Goal: Download file/media

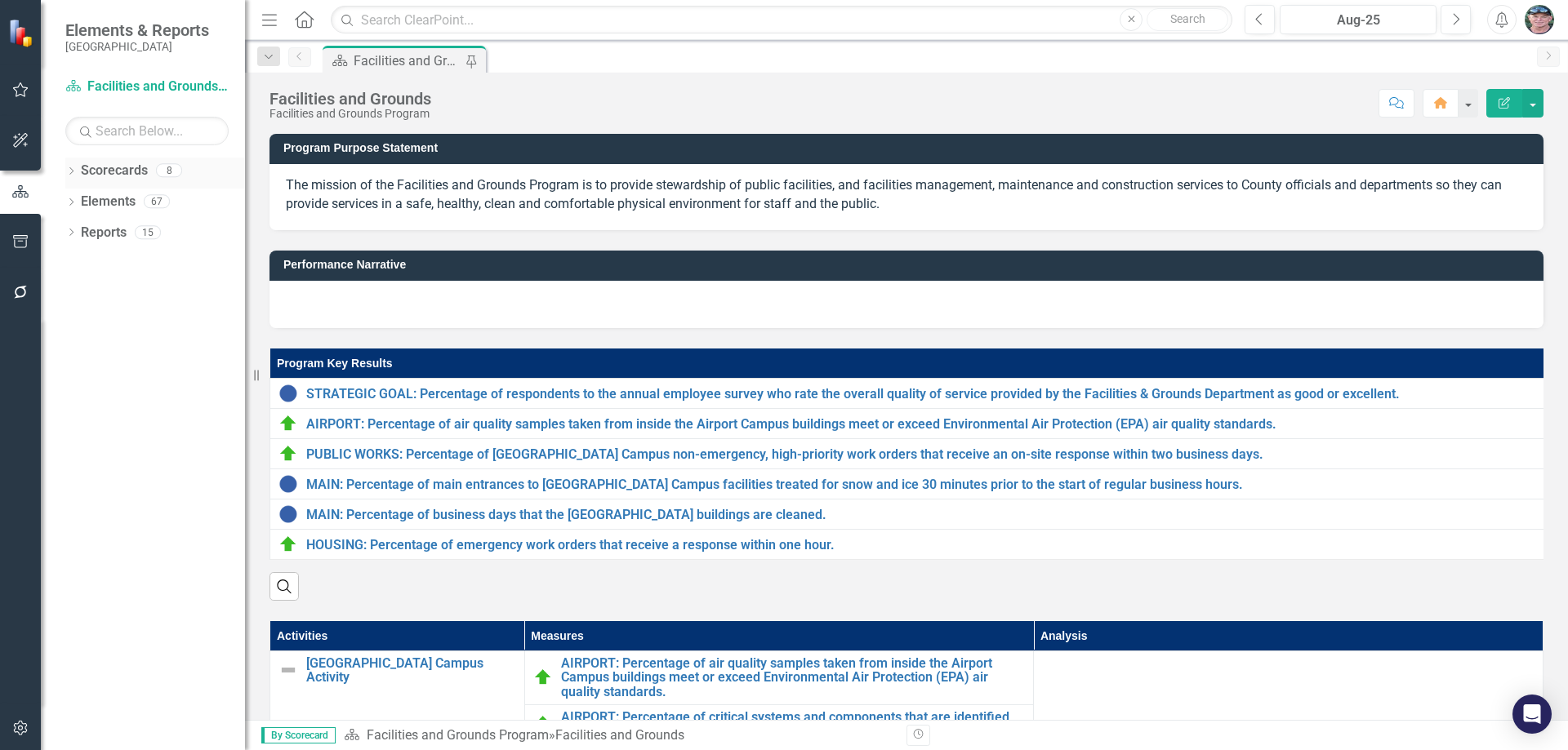
click at [71, 169] on icon "Dropdown" at bounding box center [71, 173] width 11 height 9
click at [77, 199] on icon "Dropdown" at bounding box center [79, 200] width 12 height 9
click at [98, 230] on icon "Dropdown" at bounding box center [96, 231] width 12 height 9
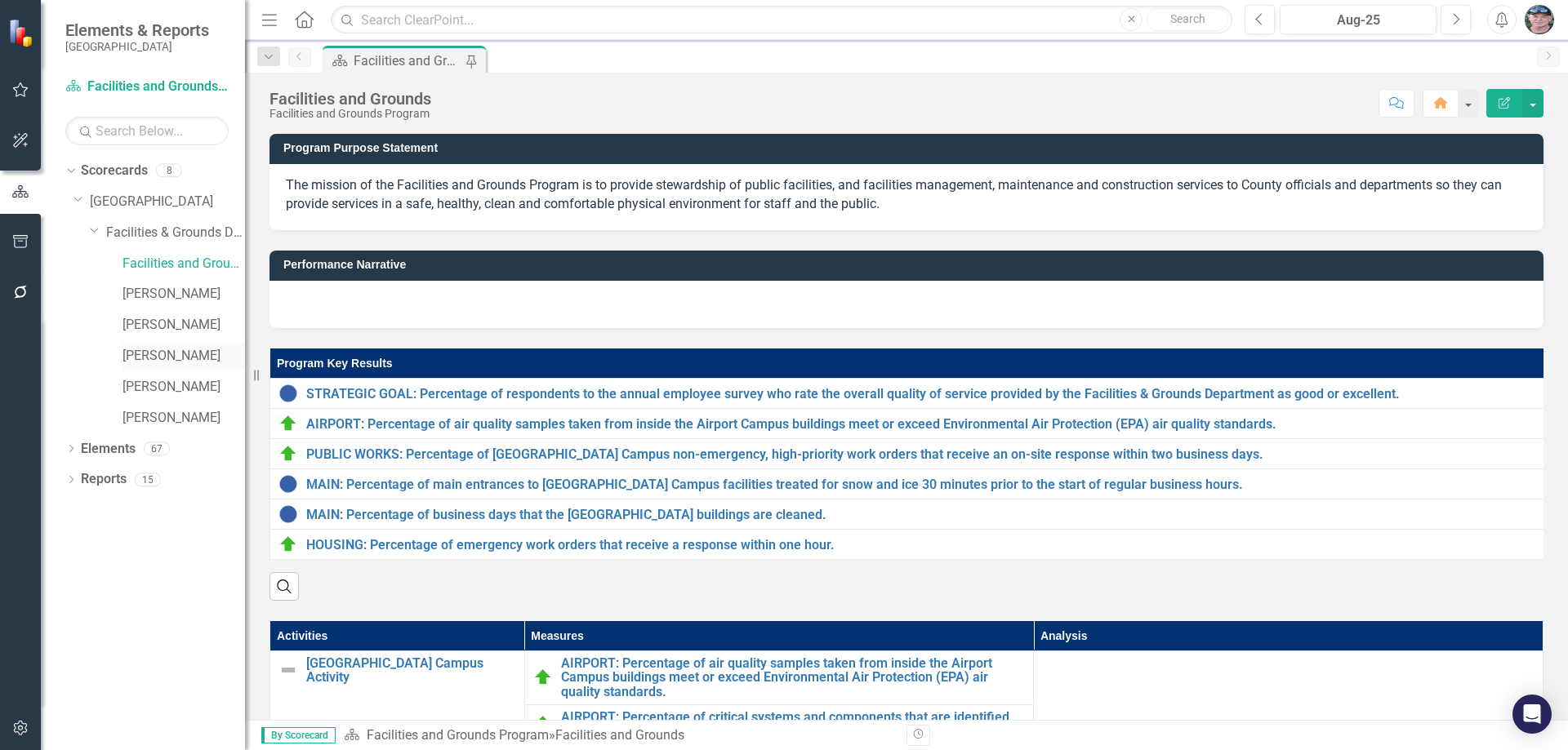
click at [148, 369] on div "[PERSON_NAME]" at bounding box center [183, 356] width 122 height 27
click at [140, 360] on link "[PERSON_NAME]" at bounding box center [183, 356] width 122 height 19
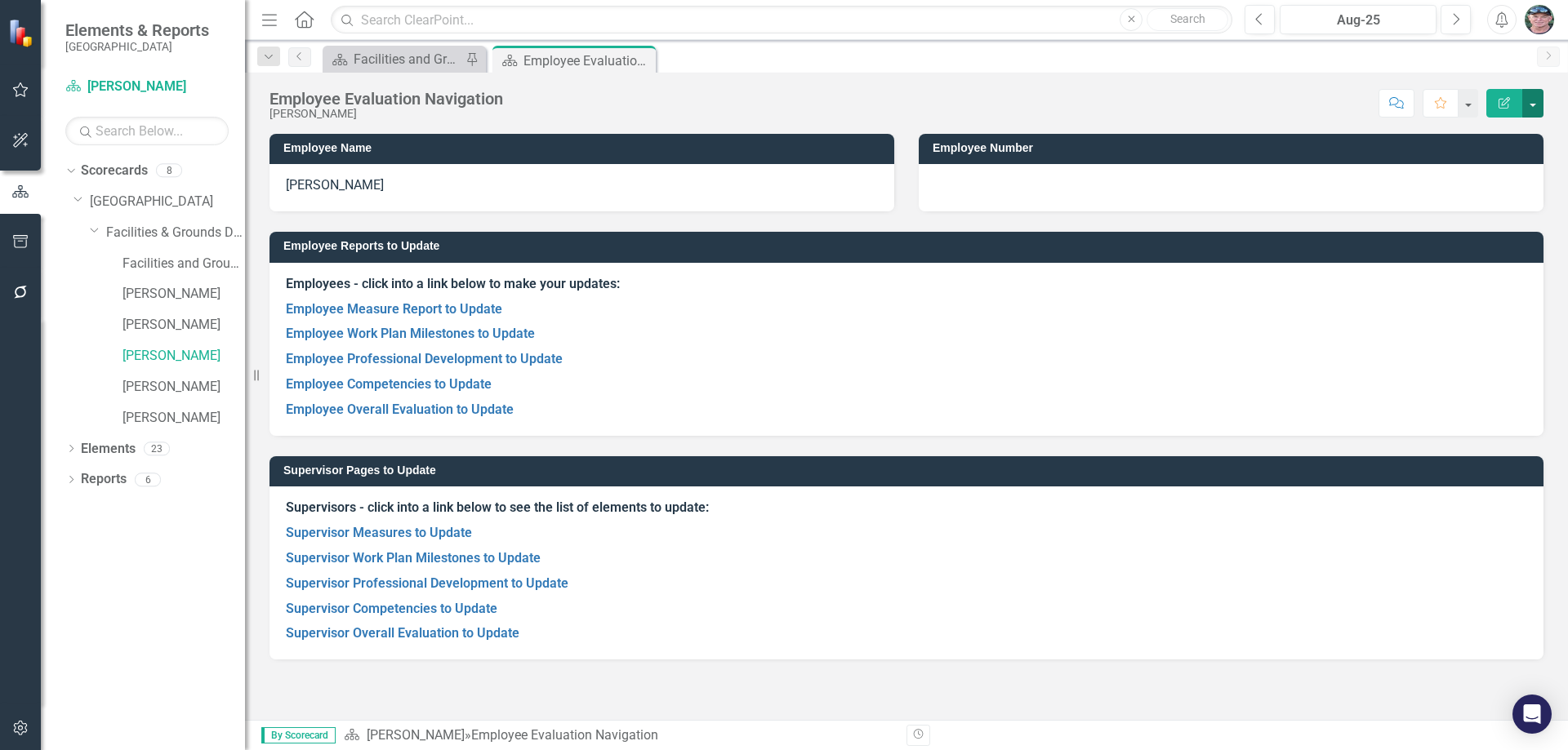
click at [1536, 99] on button "button" at bounding box center [1533, 102] width 22 height 28
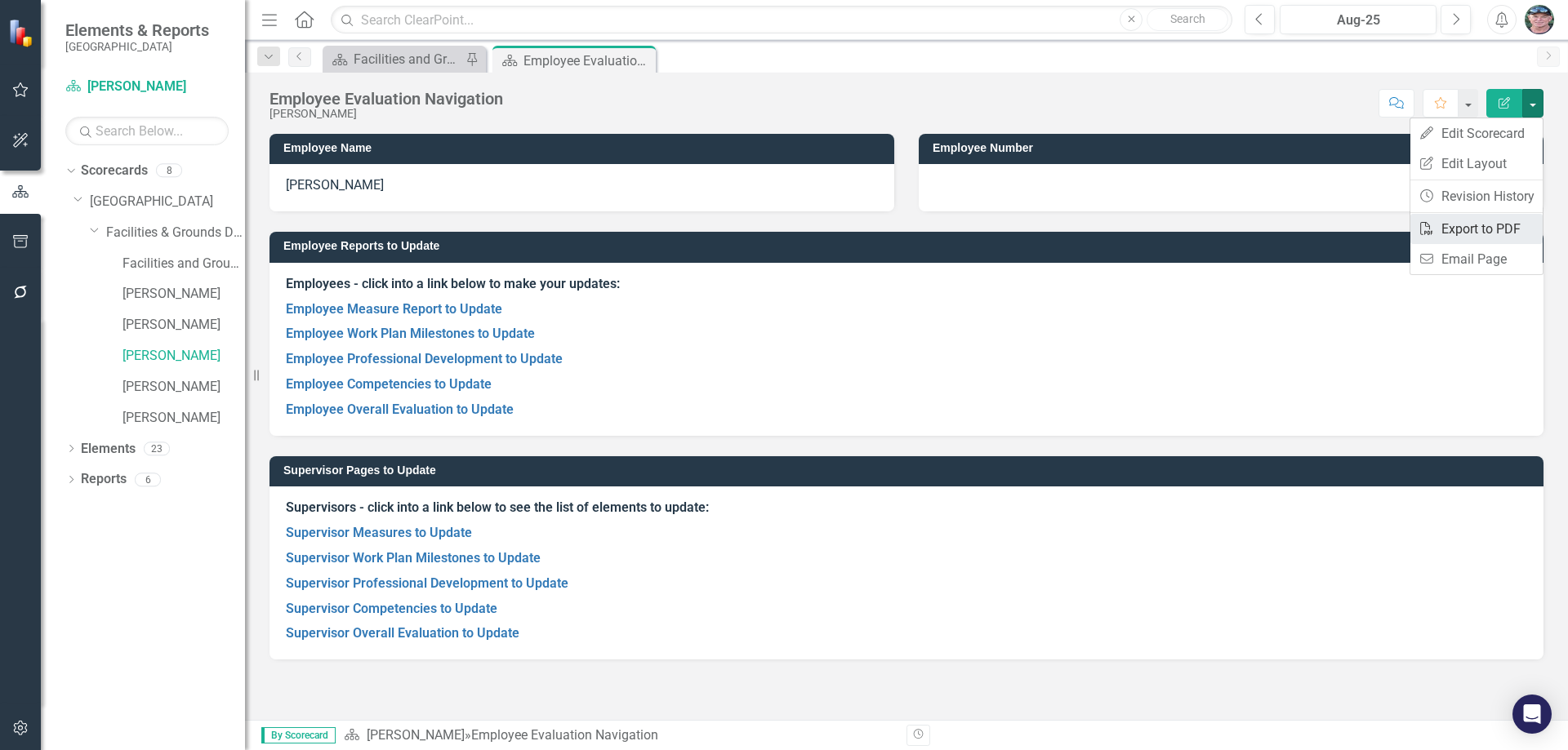
click at [1494, 224] on link "PDF Export to PDF" at bounding box center [1477, 229] width 133 height 30
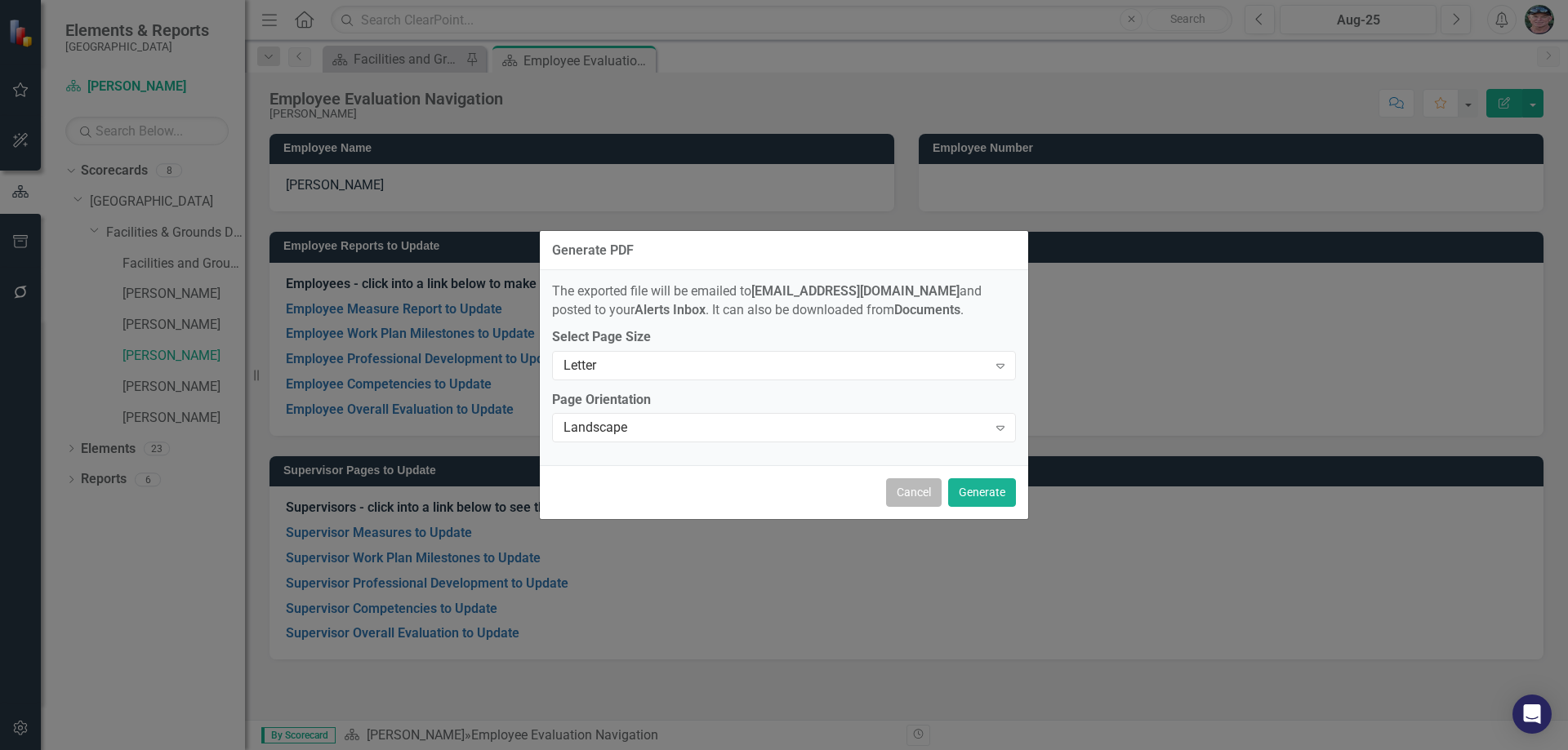
click at [923, 483] on button "Cancel" at bounding box center [914, 492] width 56 height 28
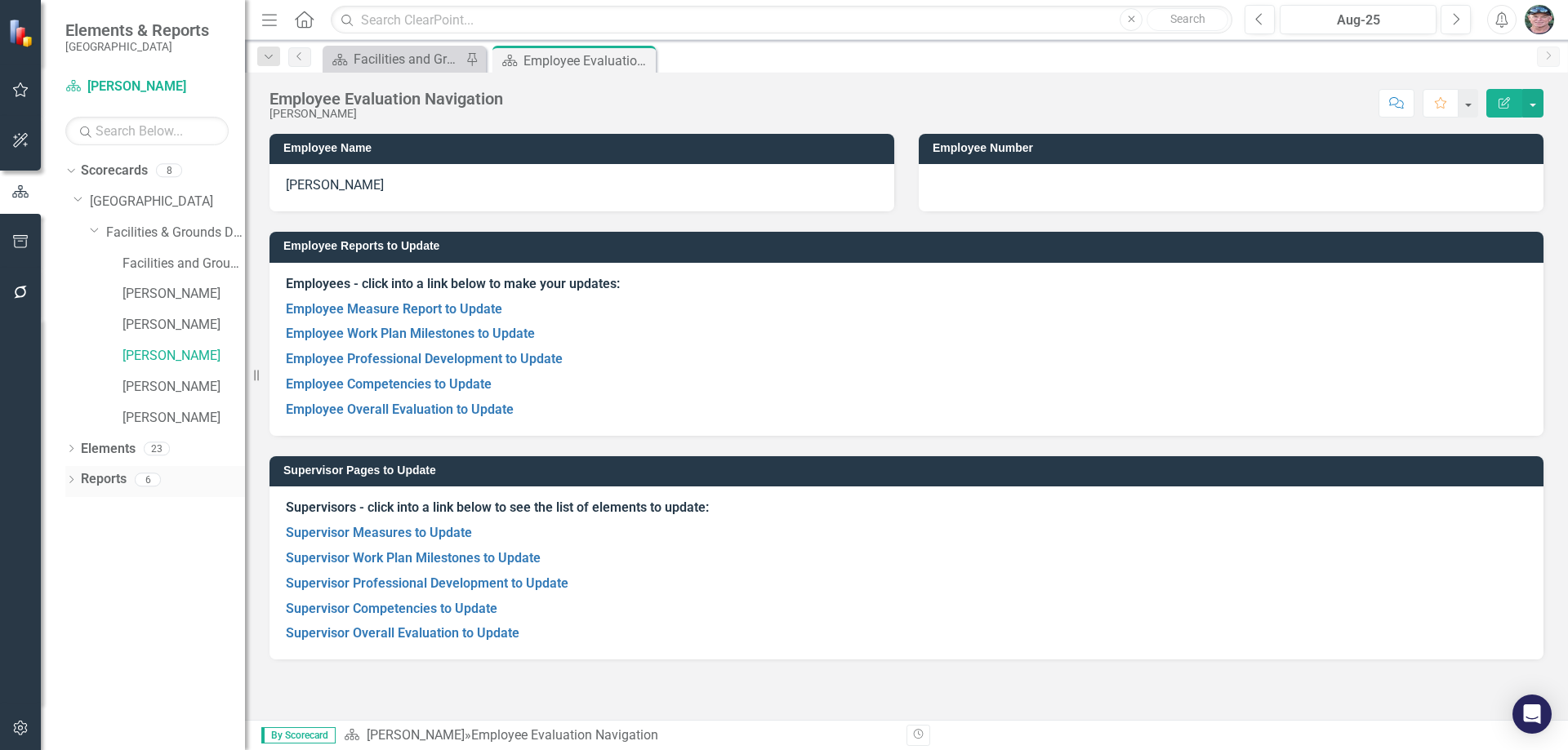
click at [102, 478] on link "Reports" at bounding box center [103, 480] width 46 height 19
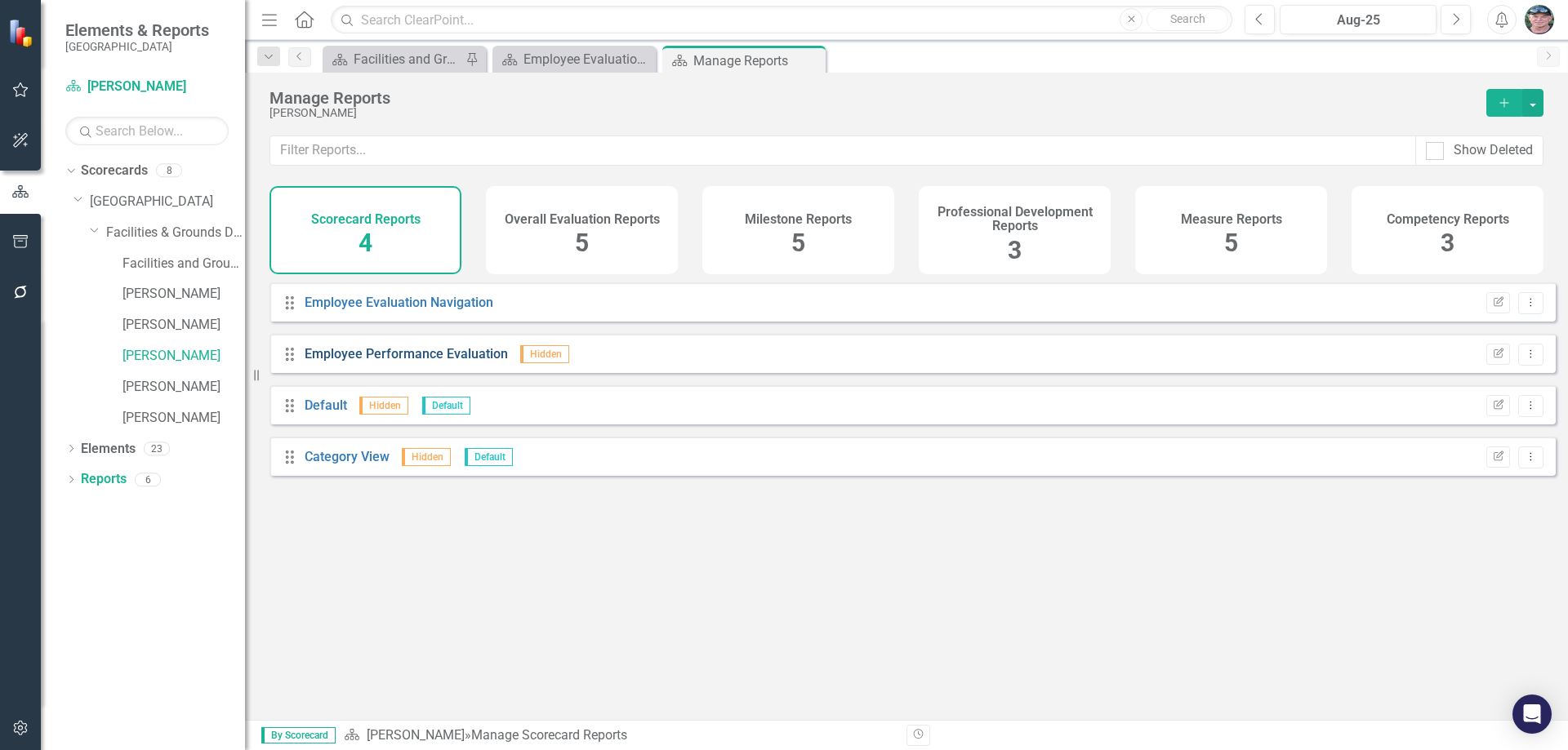
click at [479, 361] on link "Employee Performance Evaluation" at bounding box center [406, 353] width 203 height 15
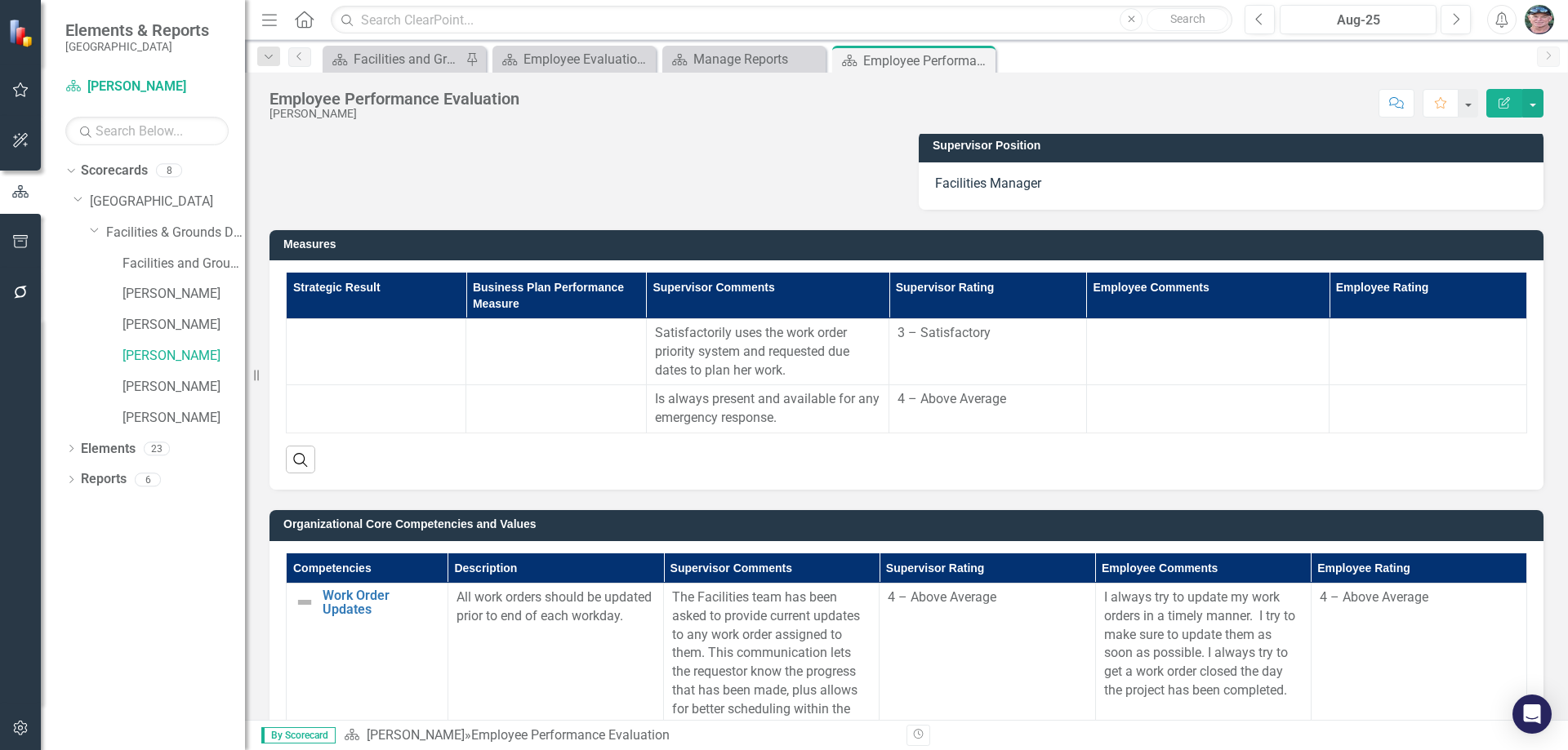
scroll to position [298, 0]
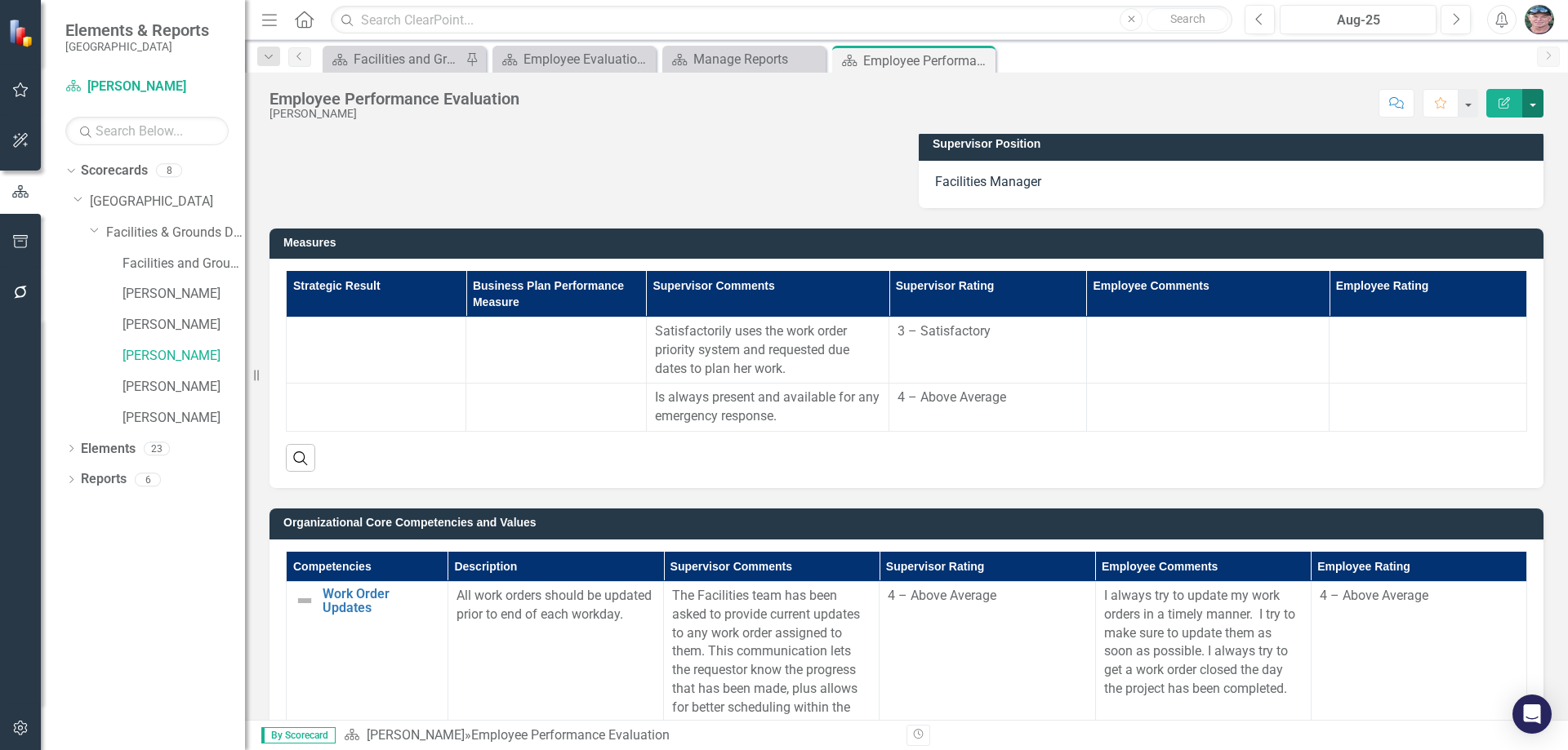
click at [1536, 101] on button "button" at bounding box center [1533, 102] width 22 height 28
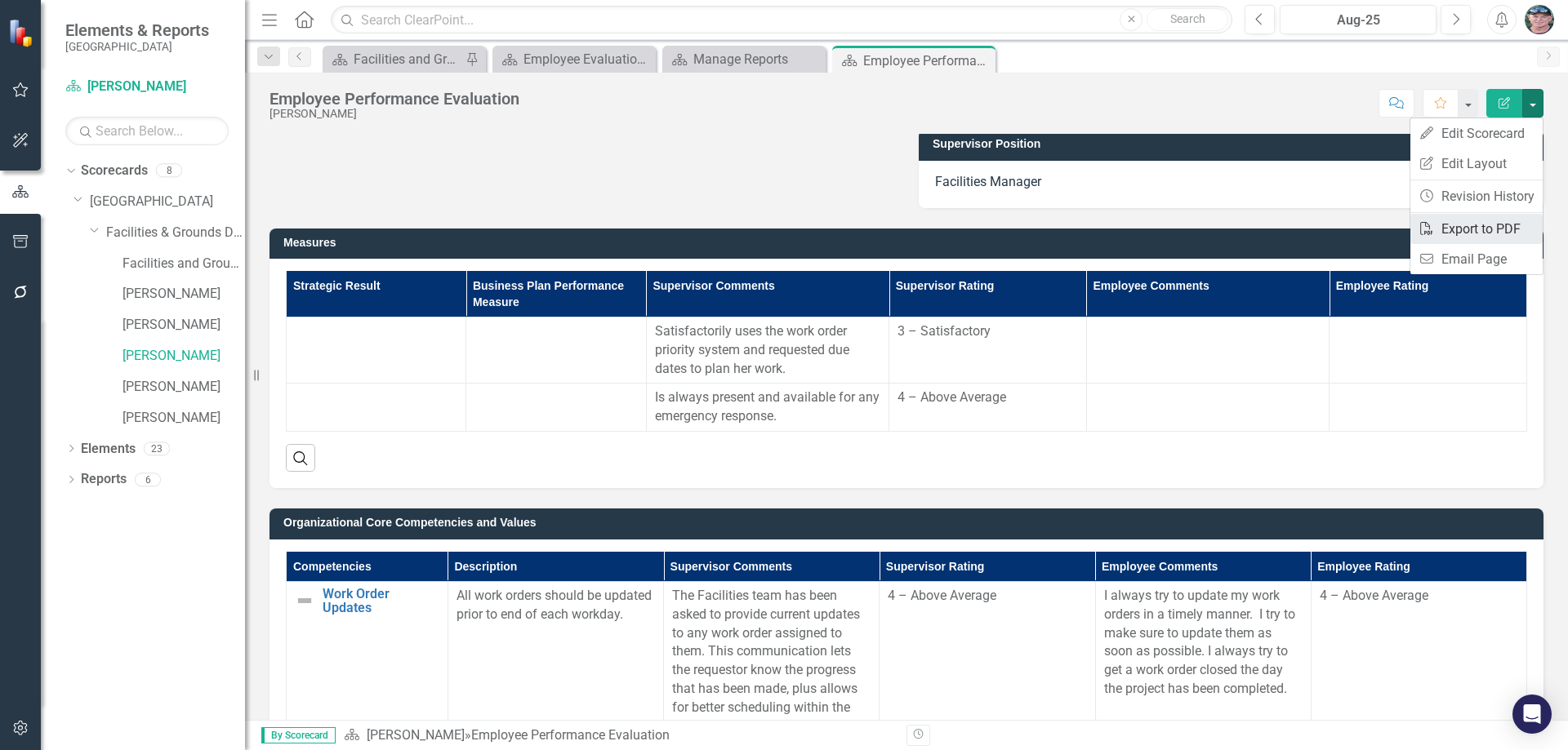
click at [1497, 225] on link "PDF Export to PDF" at bounding box center [1477, 229] width 133 height 30
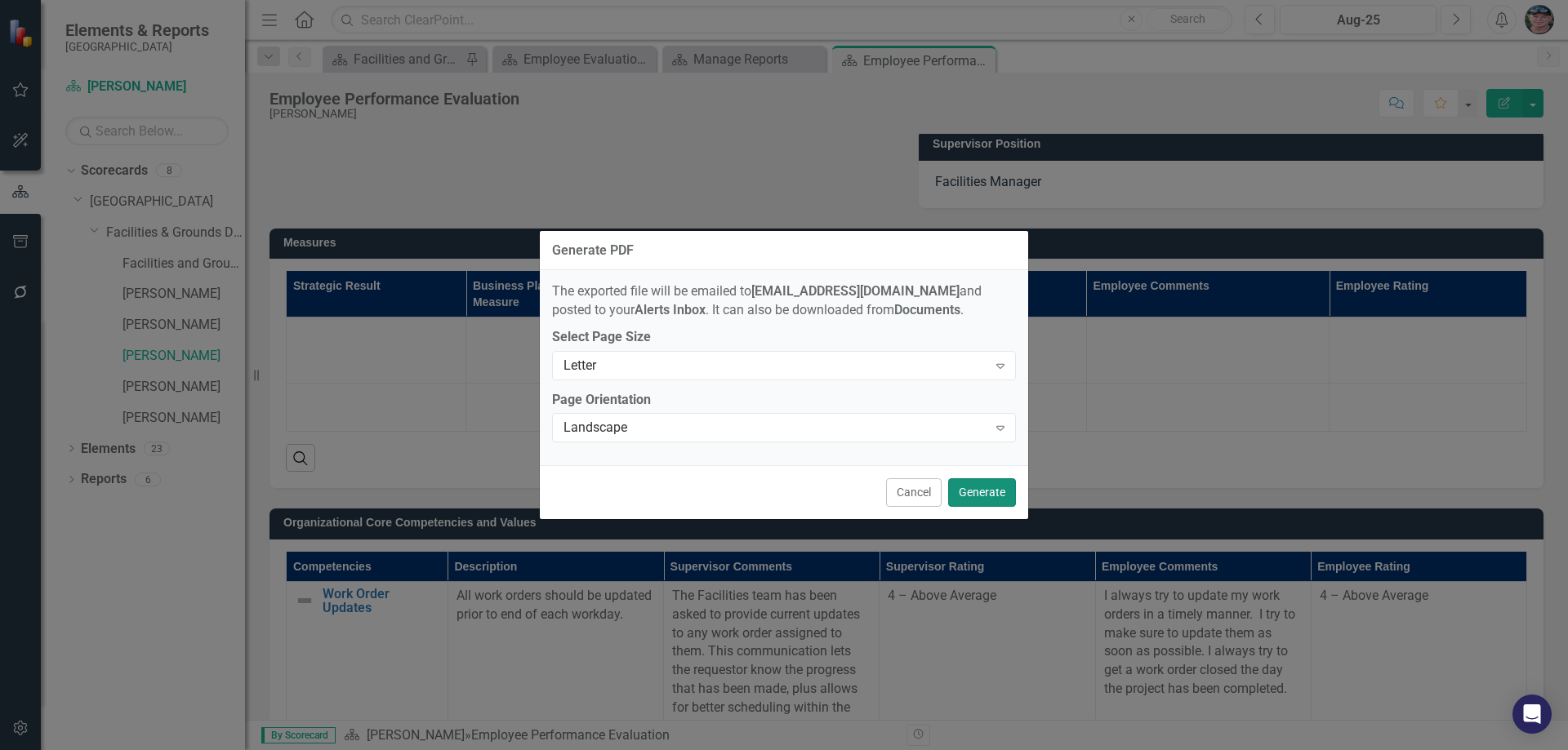
click at [980, 484] on button "Generate" at bounding box center [982, 492] width 68 height 28
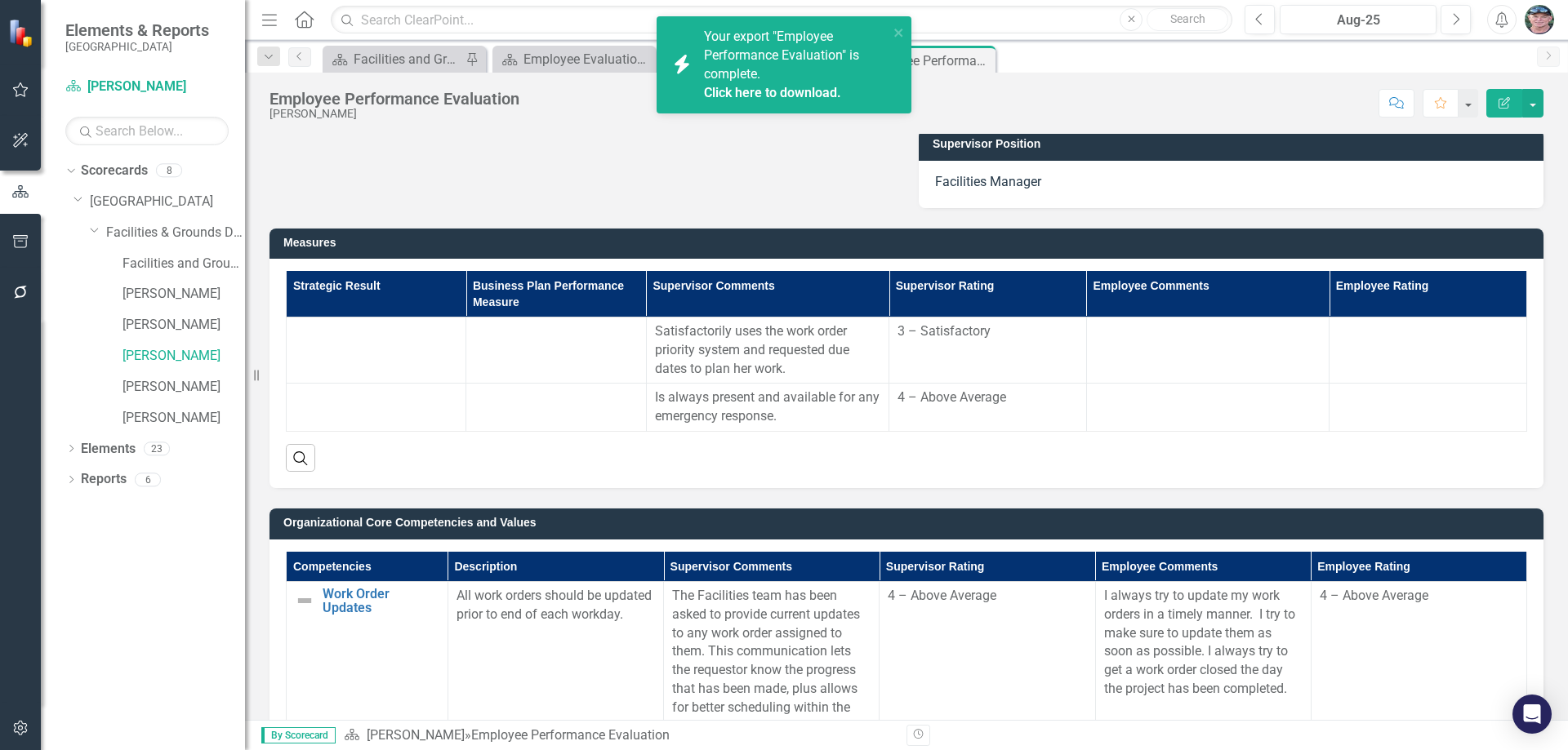
click at [752, 89] on link "Click here to download." at bounding box center [772, 93] width 137 height 15
